Goal: Information Seeking & Learning: Learn about a topic

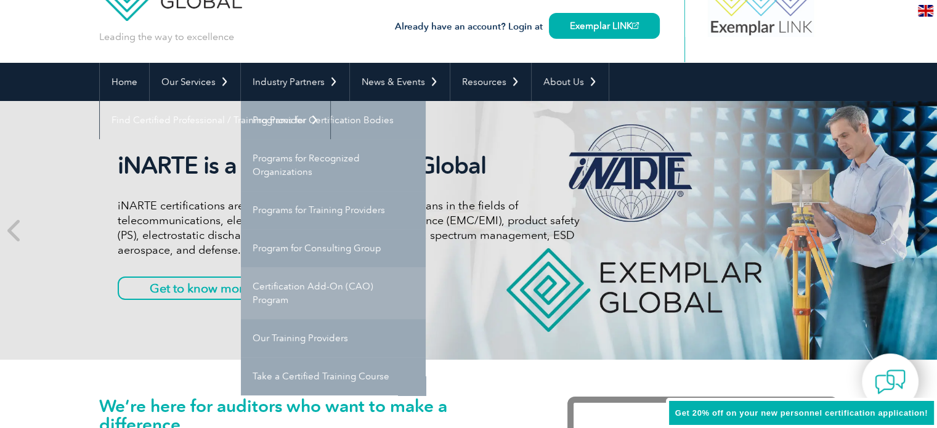
scroll to position [52, 0]
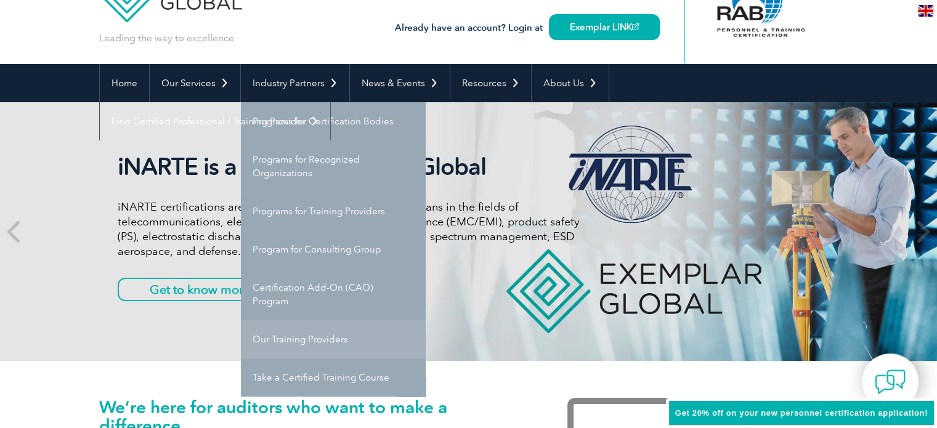
click at [324, 341] on link "Our Training Providers" at bounding box center [333, 339] width 185 height 38
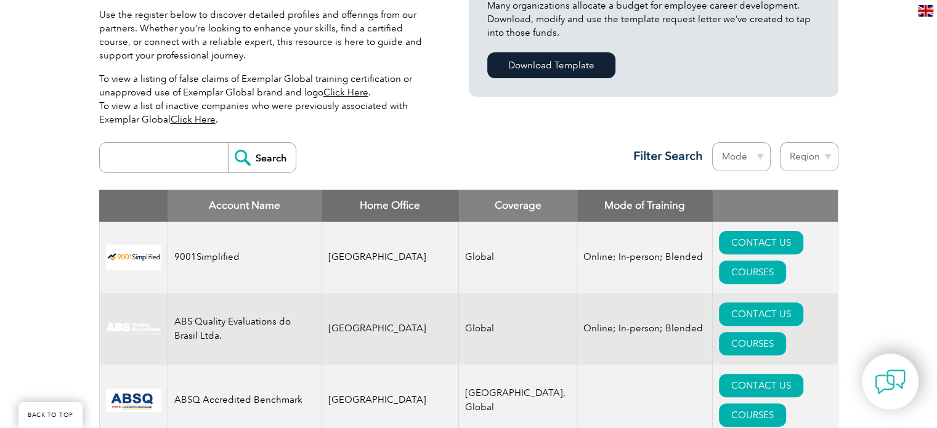
scroll to position [349, 0]
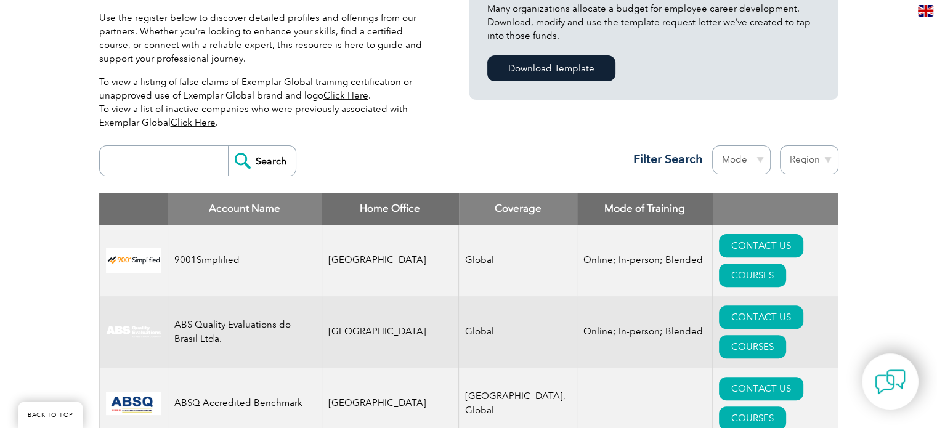
click at [177, 169] on input "search" at bounding box center [167, 161] width 122 height 30
click at [811, 163] on select "Region [GEOGRAPHIC_DATA] [GEOGRAPHIC_DATA] [GEOGRAPHIC_DATA] [GEOGRAPHIC_DATA] …" at bounding box center [809, 159] width 58 height 29
select select "[GEOGRAPHIC_DATA]"
click at [780, 145] on select "Region Australia Bahrain Bangladesh Brazil Canada Colombia Dominican Republic E…" at bounding box center [809, 159] width 58 height 29
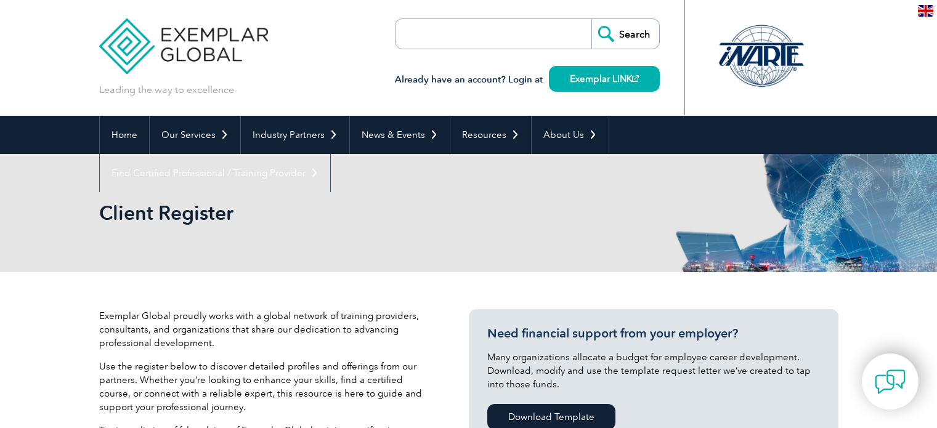
select select "[GEOGRAPHIC_DATA]"
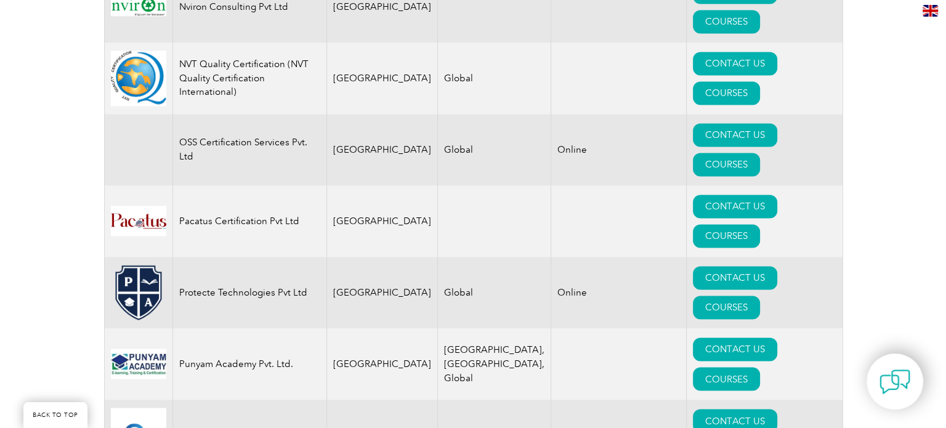
scroll to position [1972, 0]
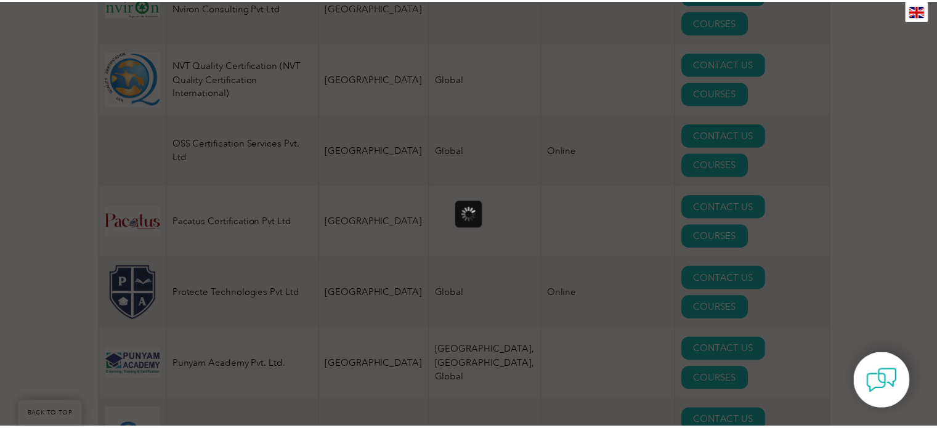
scroll to position [0, 0]
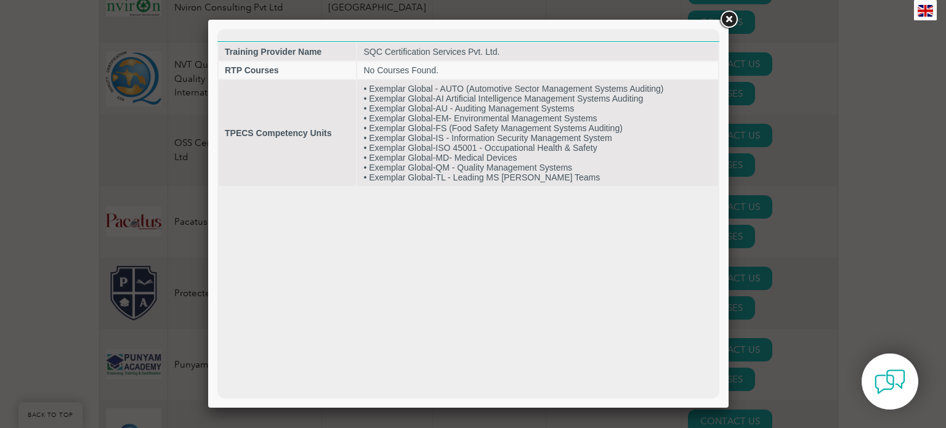
click at [725, 20] on link at bounding box center [728, 20] width 22 height 22
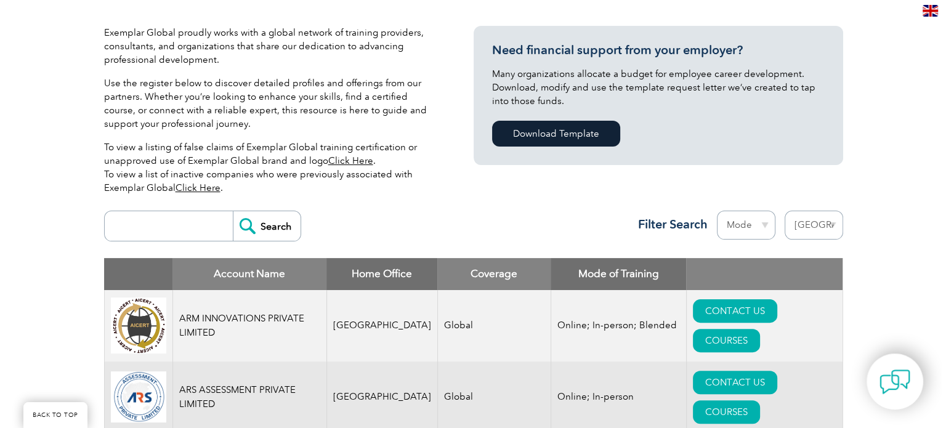
scroll to position [408, 0]
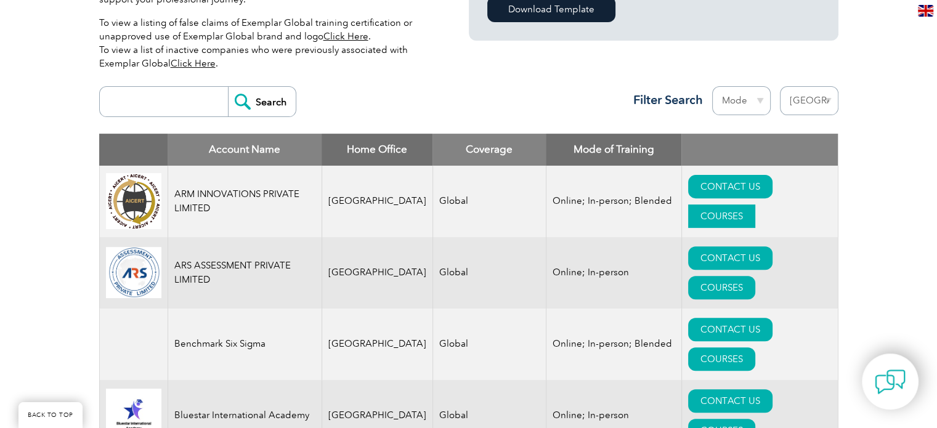
click at [755, 205] on link "COURSES" at bounding box center [721, 215] width 67 height 23
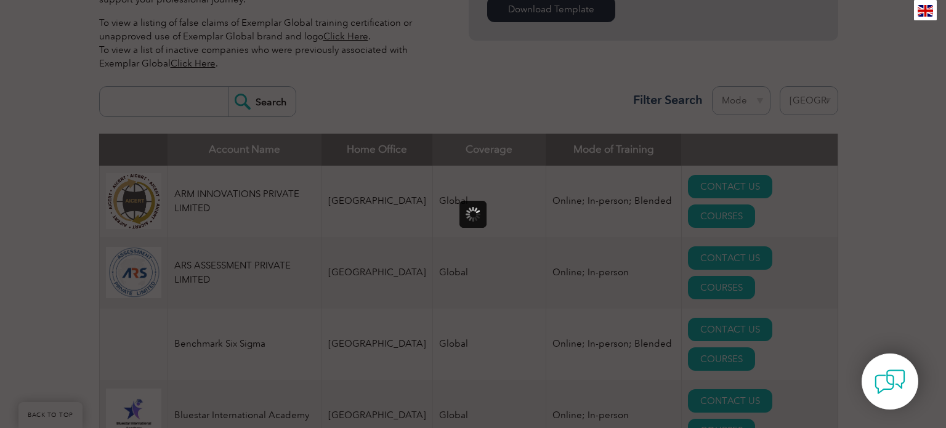
scroll to position [0, 0]
